Goal: Information Seeking & Learning: Learn about a topic

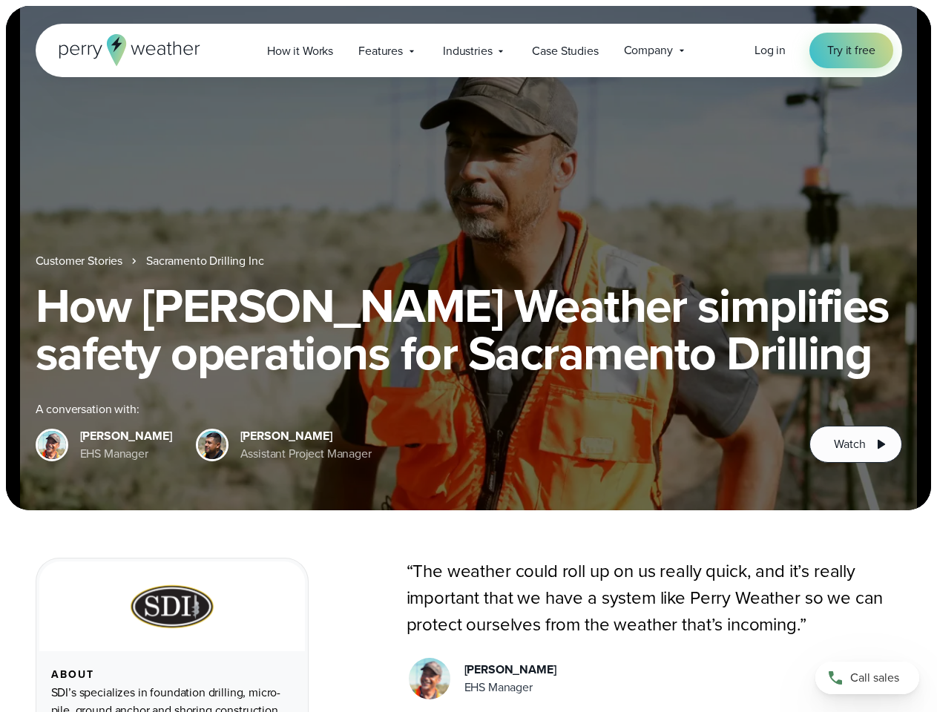
click at [468, 356] on h1 "How [PERSON_NAME] Weather simplifies safety operations for Sacramento Drilling" at bounding box center [469, 329] width 867 height 95
click at [468, 50] on span "Industries" at bounding box center [467, 51] width 49 height 18
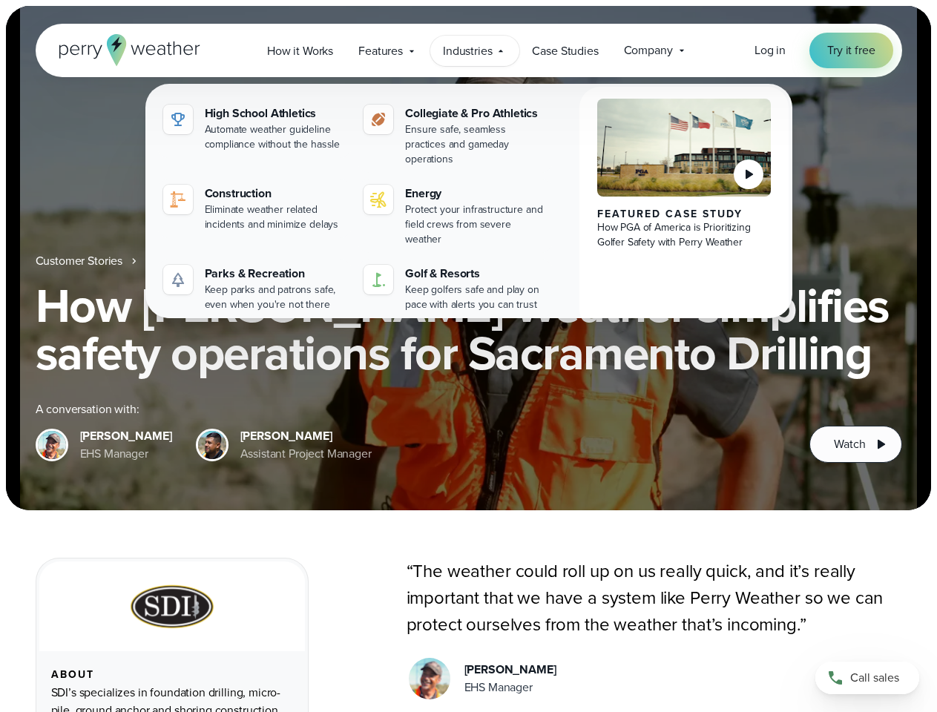
click at [468, 258] on nav "Customer Stories Sacramento Drilling Inc" at bounding box center [469, 261] width 867 height 18
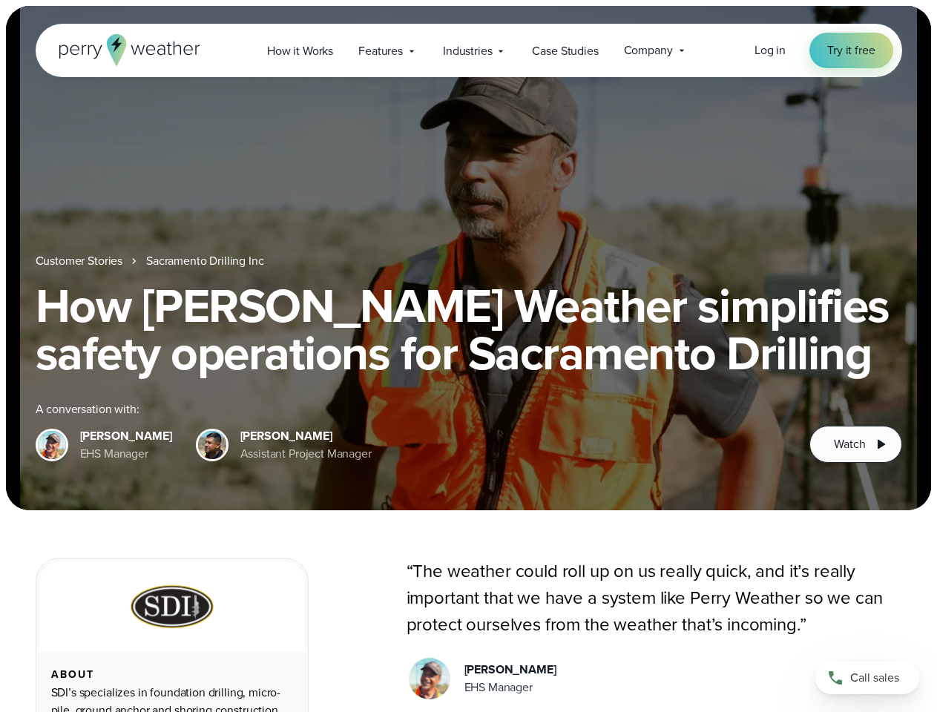
click at [206, 261] on link "Sacramento Drilling Inc" at bounding box center [205, 261] width 118 height 18
click at [856, 445] on span "Watch" at bounding box center [849, 445] width 31 height 18
